Goal: Transaction & Acquisition: Book appointment/travel/reservation

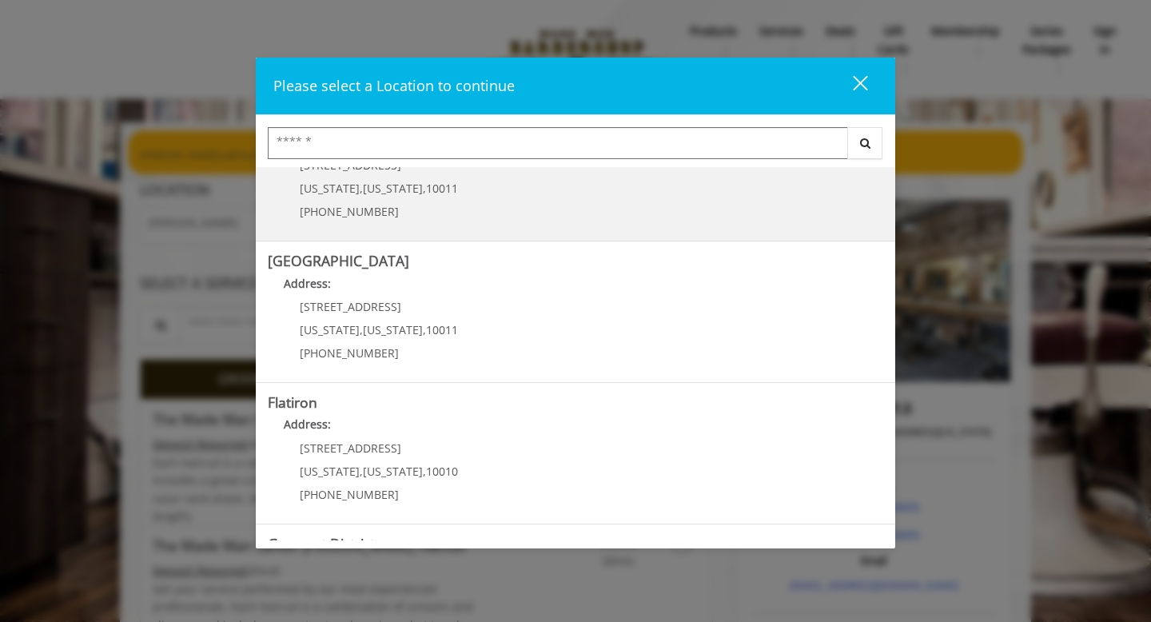
scroll to position [233, 0]
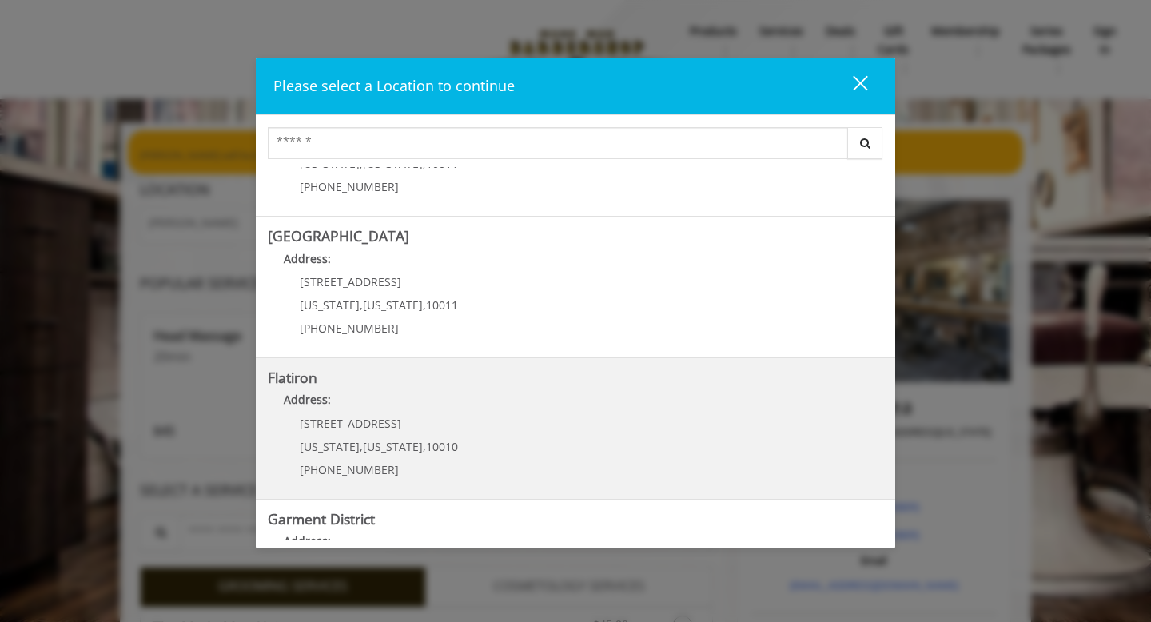
click at [430, 425] on p "[STREET_ADDRESS]" at bounding box center [379, 423] width 158 height 12
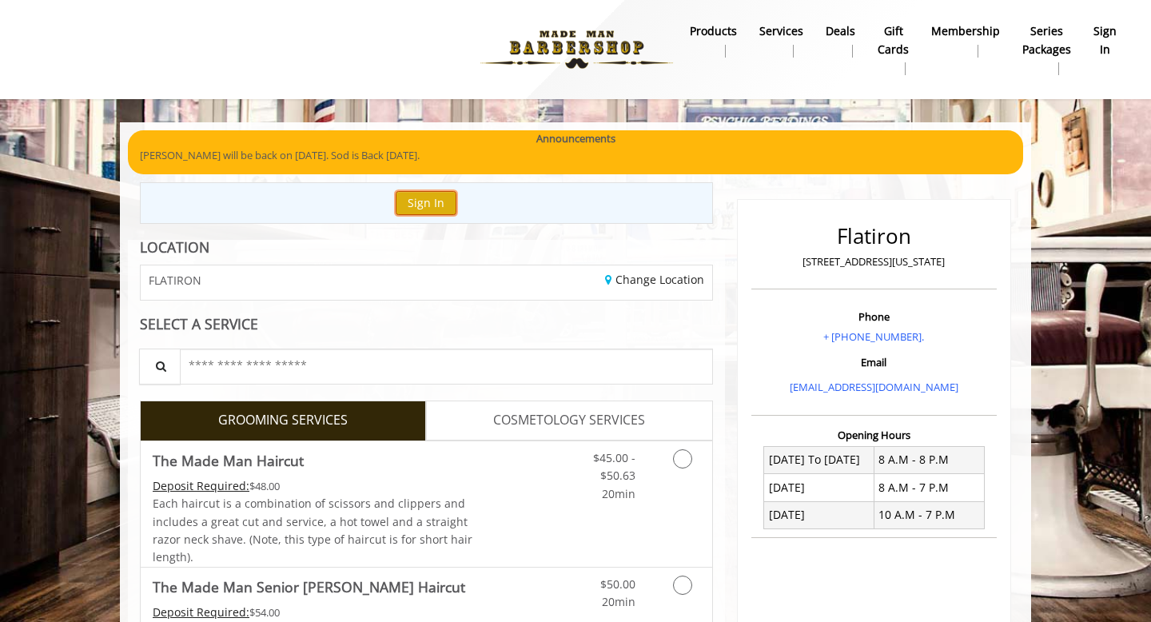
click at [429, 199] on button "Sign In" at bounding box center [426, 202] width 61 height 23
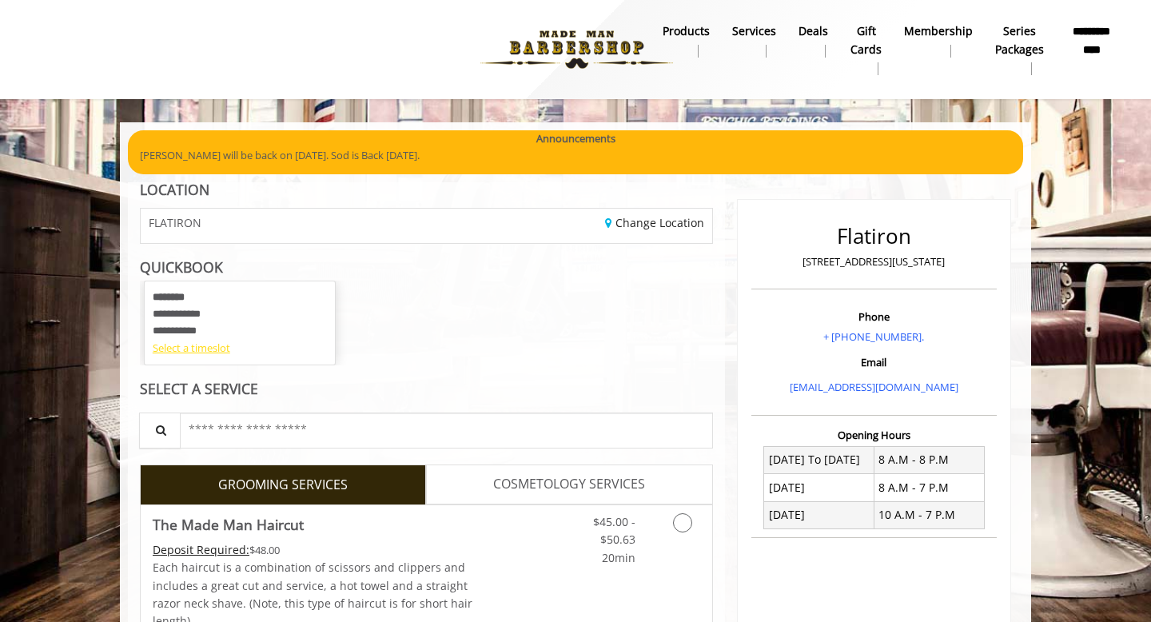
click at [213, 342] on div "Select a timeslot" at bounding box center [240, 348] width 174 height 17
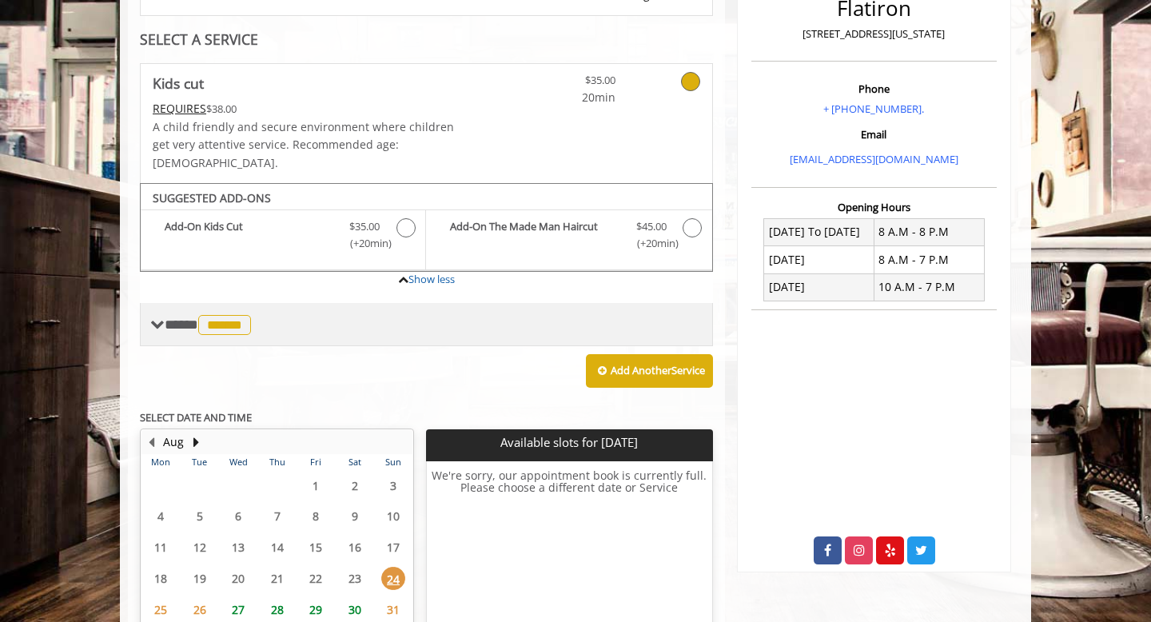
scroll to position [313, 0]
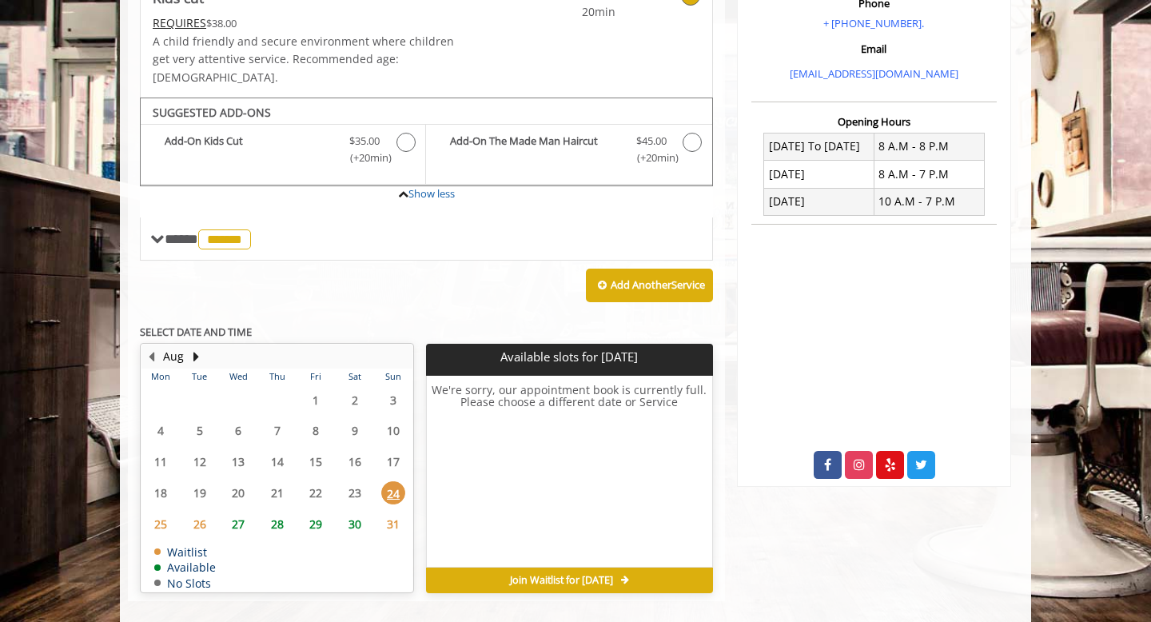
click at [242, 512] on span "27" at bounding box center [238, 523] width 24 height 23
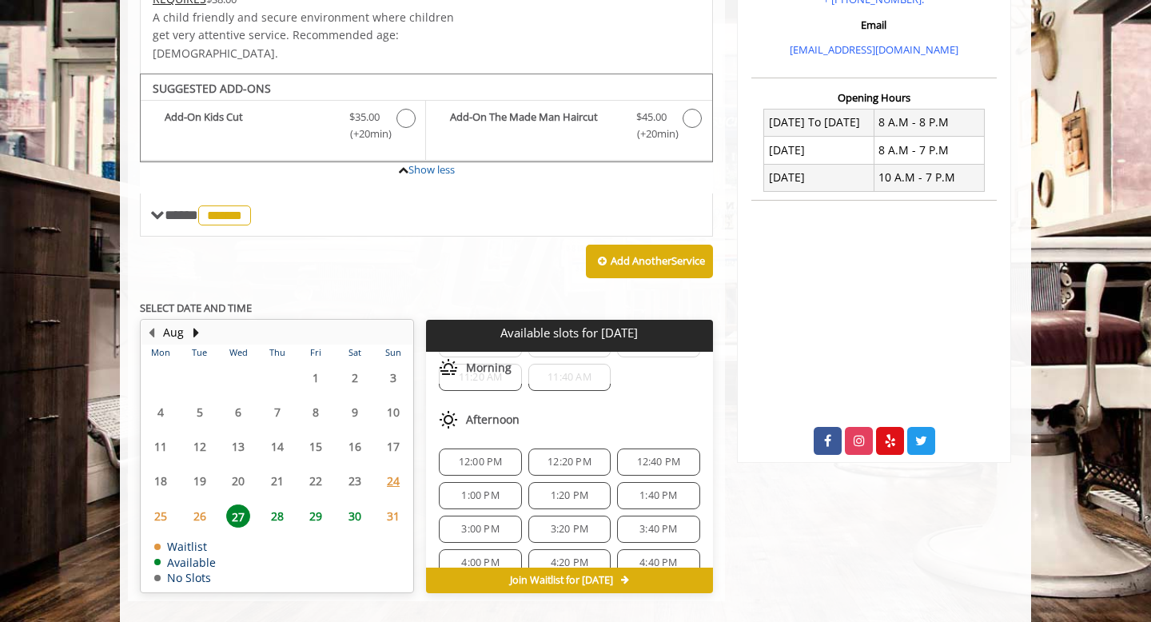
scroll to position [238, 0]
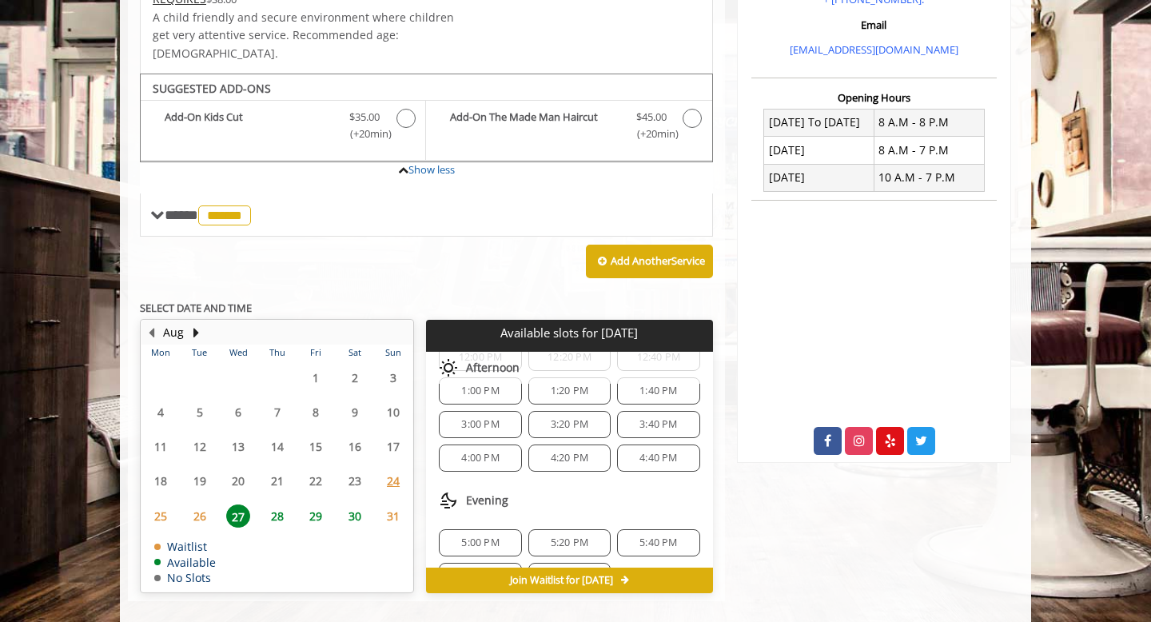
click at [644, 452] on span "4:40 PM" at bounding box center [658, 458] width 38 height 13
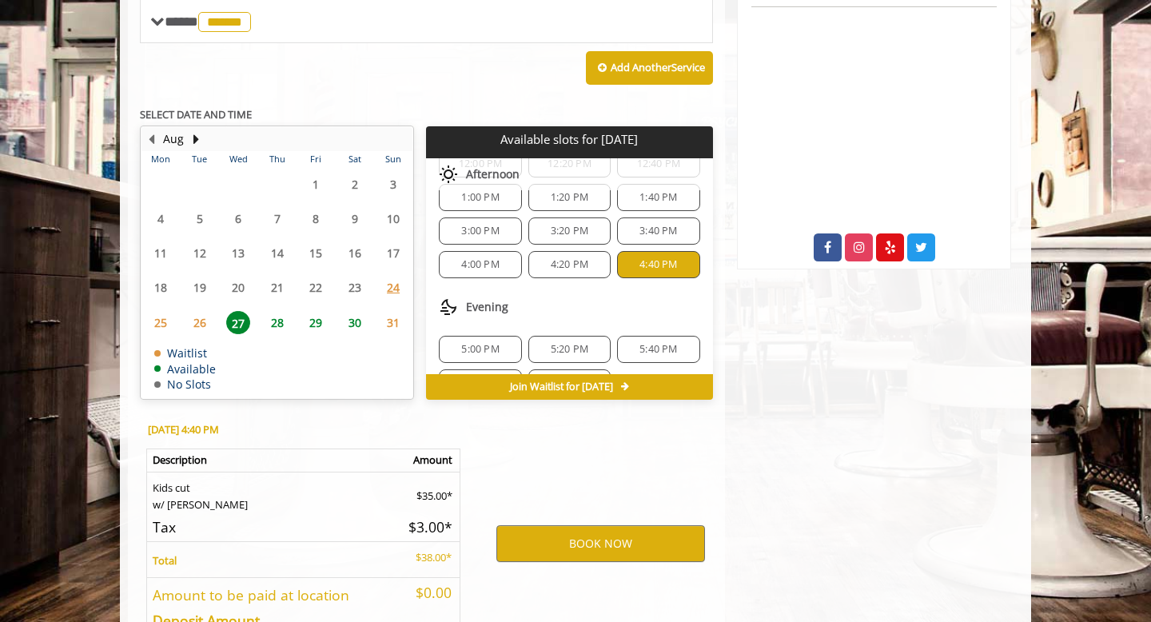
scroll to position [626, 0]
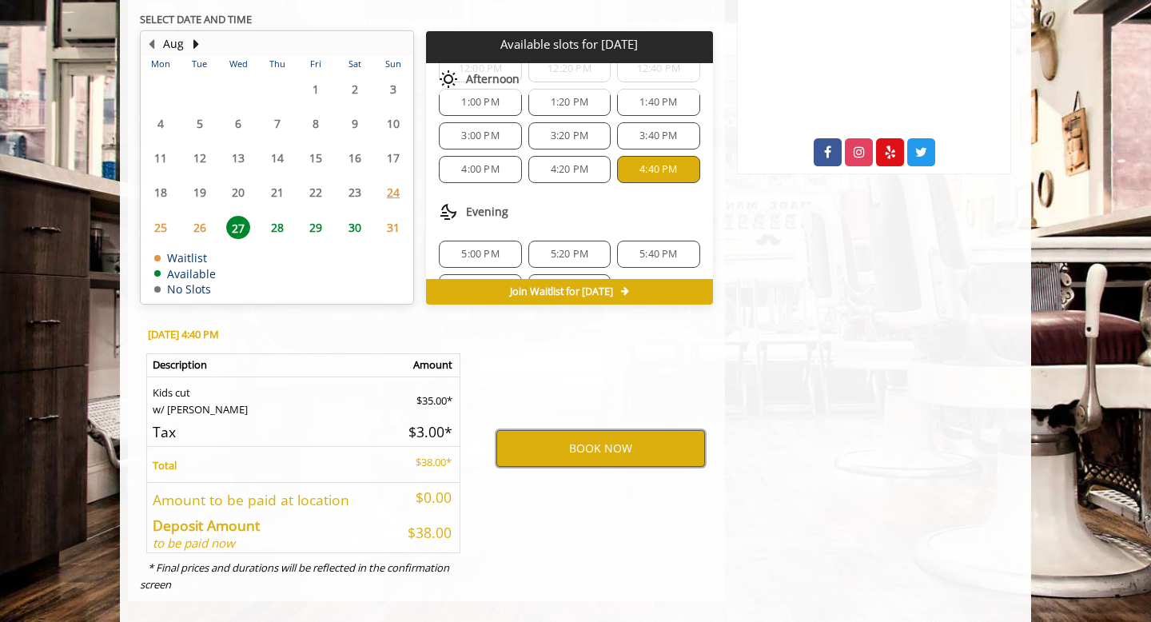
click at [619, 435] on button "BOOK NOW" at bounding box center [600, 448] width 209 height 37
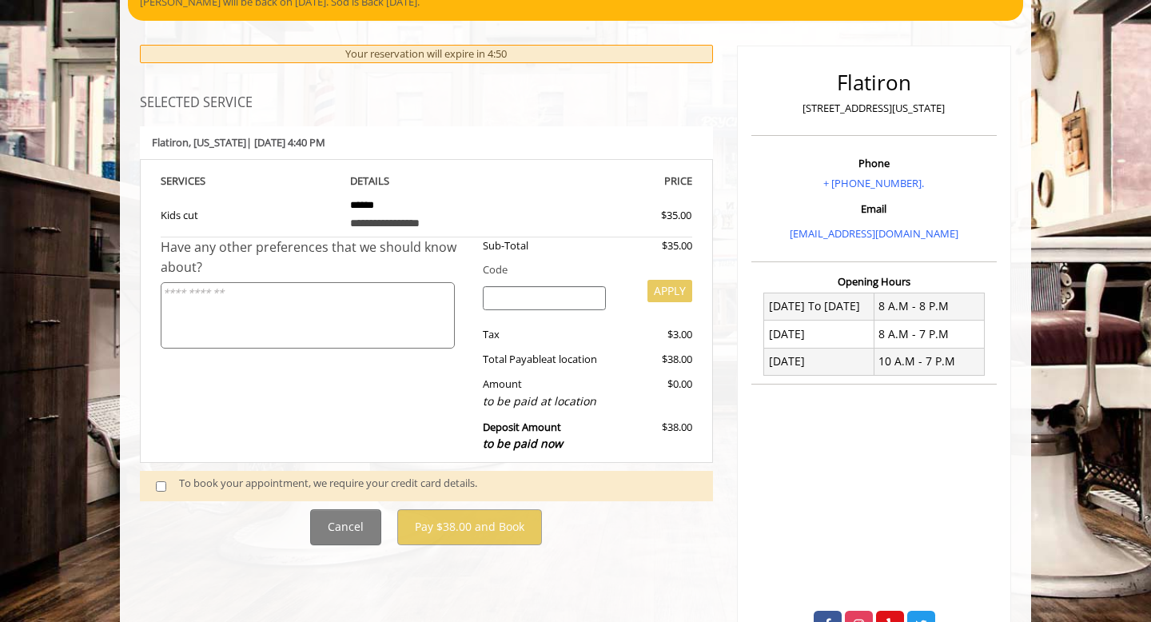
scroll to position [218, 0]
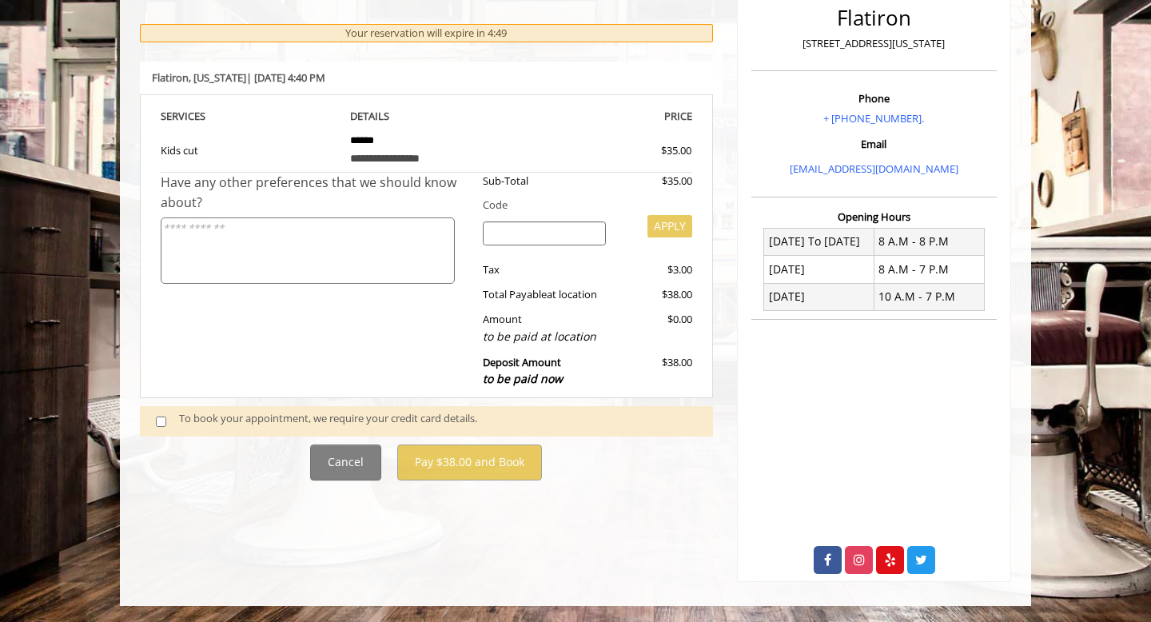
click at [243, 420] on div "To book your appointment, we require your credit card details." at bounding box center [438, 421] width 518 height 22
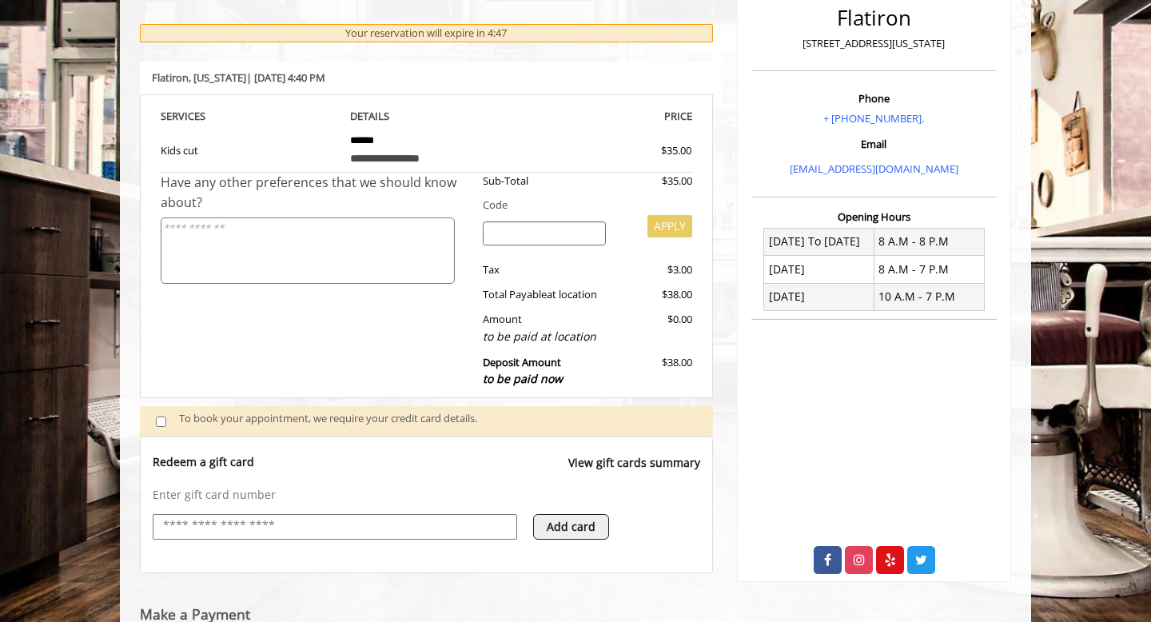
scroll to position [262, 0]
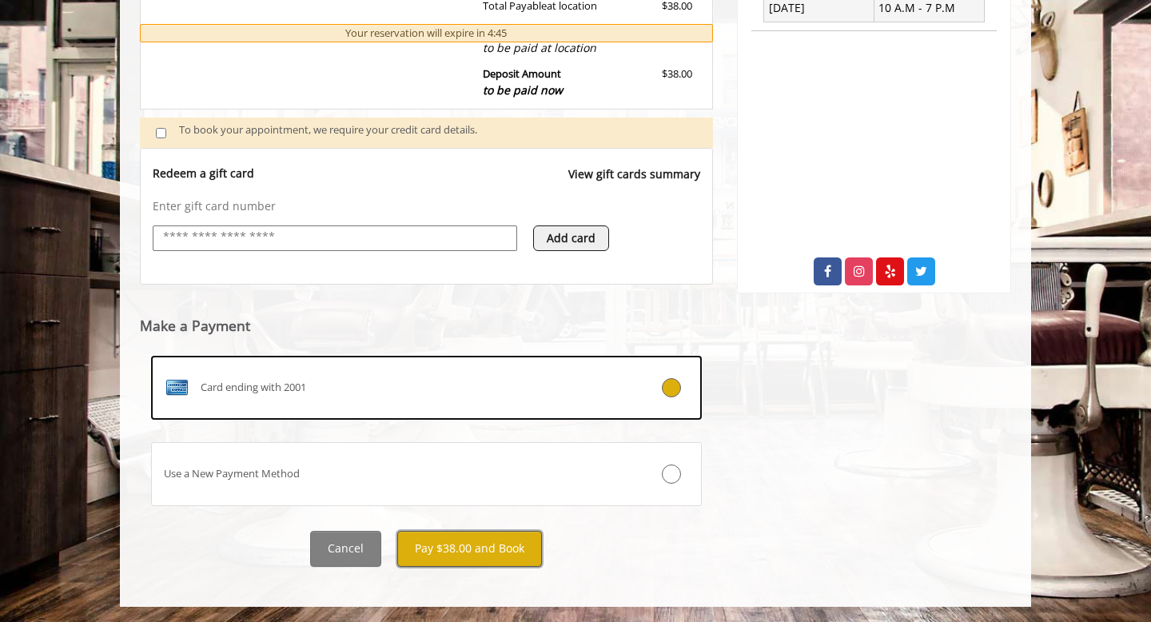
click at [474, 551] on button "Pay $38.00 and Book" at bounding box center [469, 549] width 145 height 36
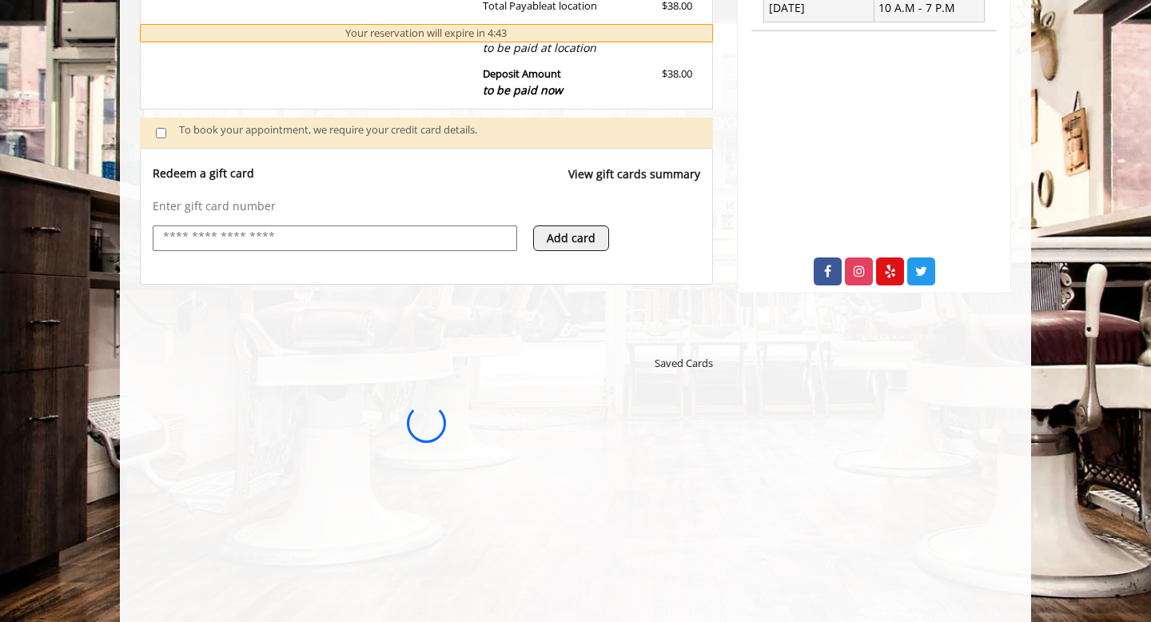
scroll to position [0, 0]
